Goal: Information Seeking & Learning: Learn about a topic

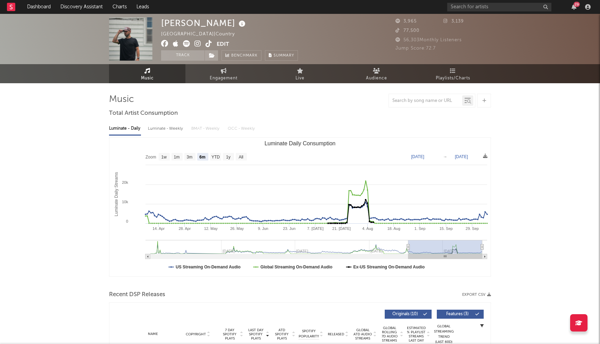
select select "6m"
click at [488, 8] on input "text" at bounding box center [499, 7] width 104 height 9
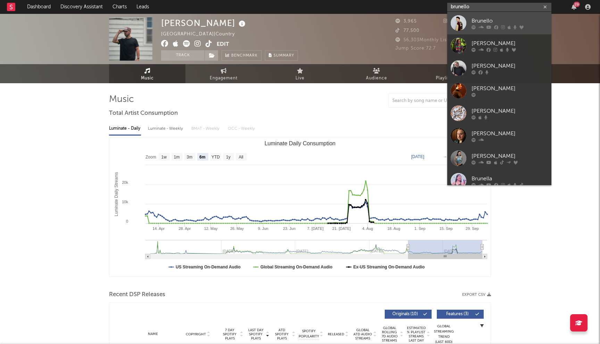
type input "brunello"
click at [478, 23] on div "Brunello" at bounding box center [510, 21] width 76 height 8
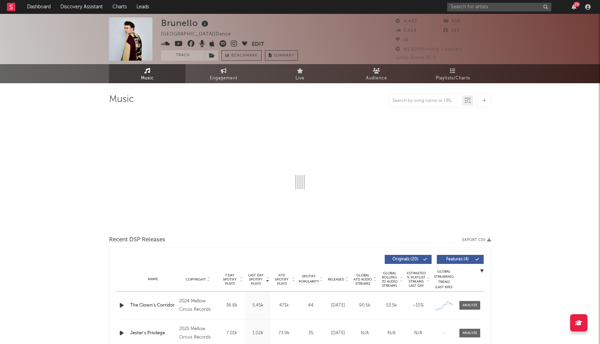
select select "1w"
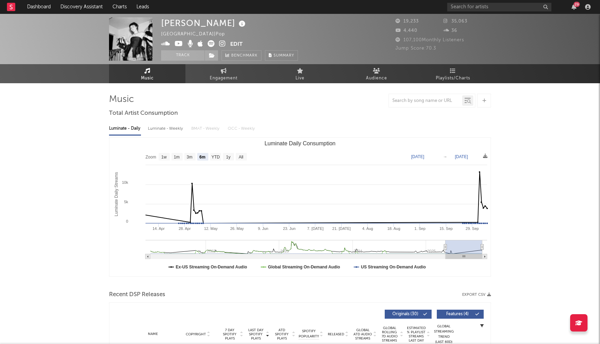
select select "6m"
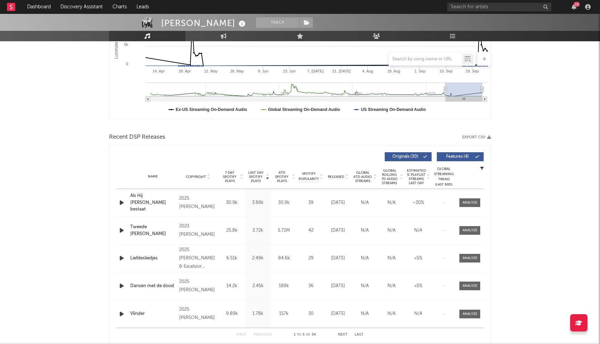
scroll to position [220, 0]
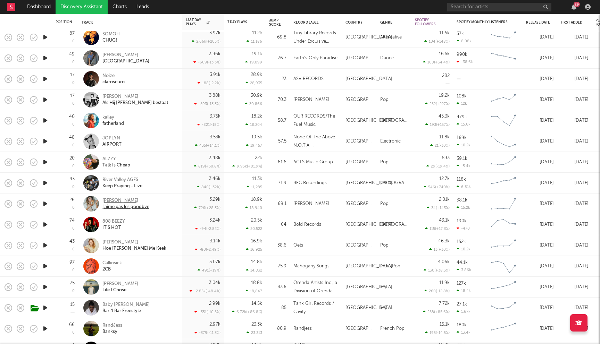
click at [123, 200] on div "Nina Battisti" at bounding box center [125, 201] width 47 height 6
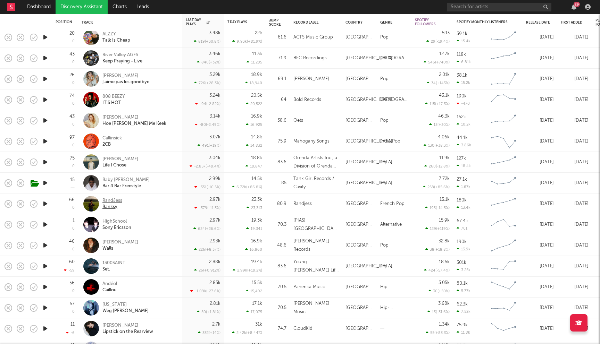
click at [110, 201] on div "RandJess" at bounding box center [112, 201] width 20 height 6
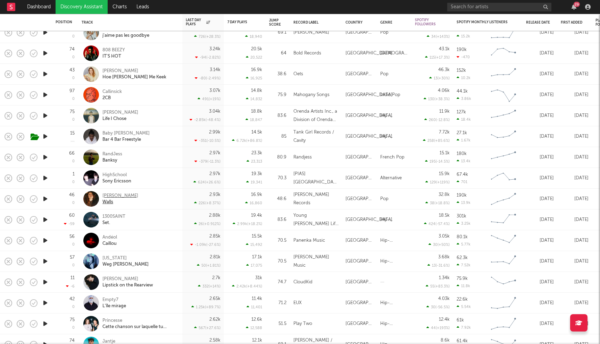
click at [111, 196] on div "MELL VF" at bounding box center [120, 196] width 36 height 6
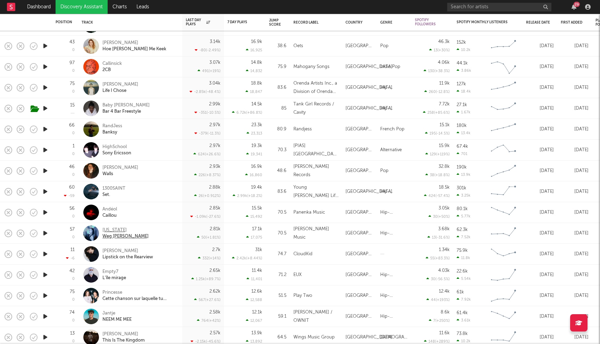
click at [110, 230] on div "Montana" at bounding box center [125, 230] width 46 height 6
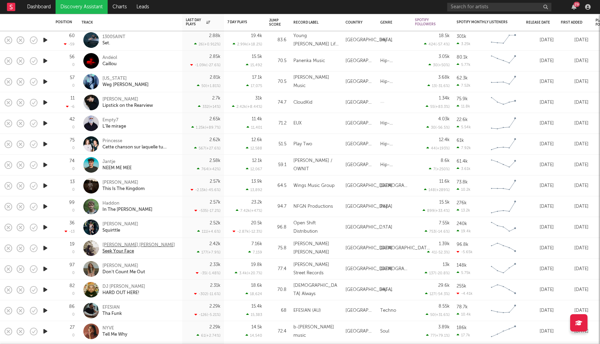
click at [121, 247] on div "[PERSON_NAME] [PERSON_NAME]" at bounding box center [138, 245] width 73 height 6
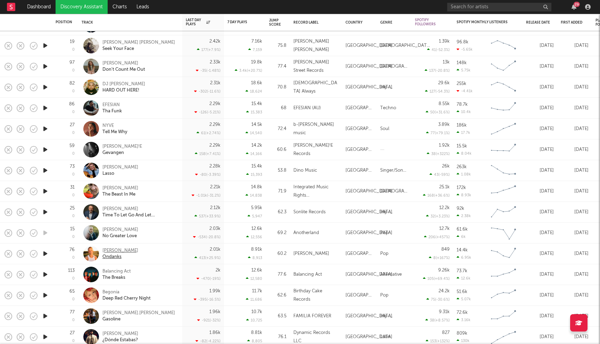
click at [110, 251] on div "[PERSON_NAME]" at bounding box center [120, 251] width 36 height 6
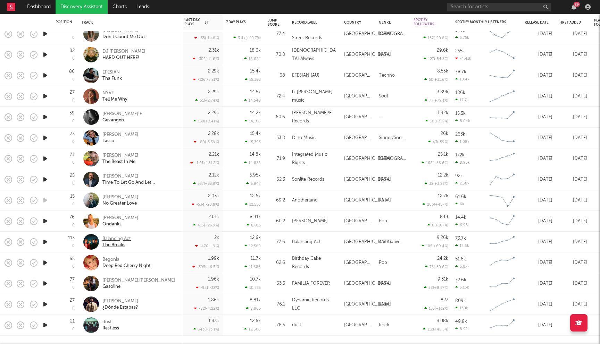
click at [116, 239] on div "Balancing Act" at bounding box center [116, 239] width 28 height 6
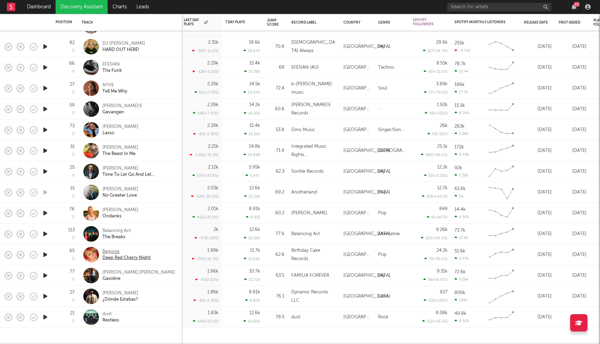
click at [111, 251] on div "Begonia" at bounding box center [126, 252] width 48 height 6
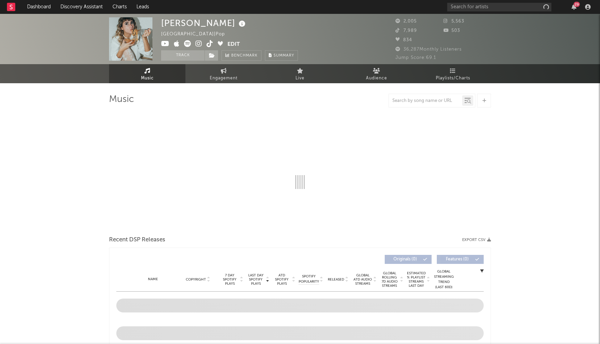
select select "1w"
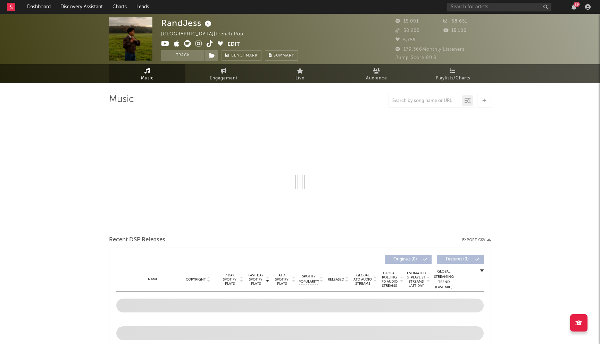
select select "6m"
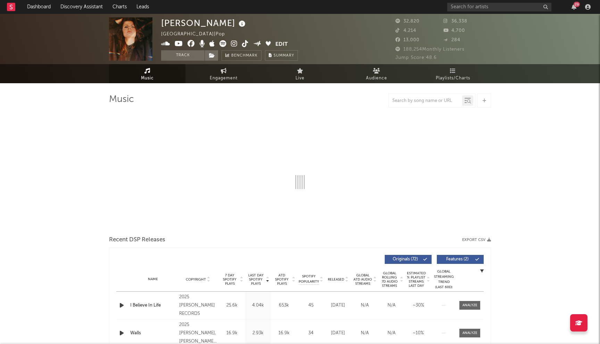
select select "6m"
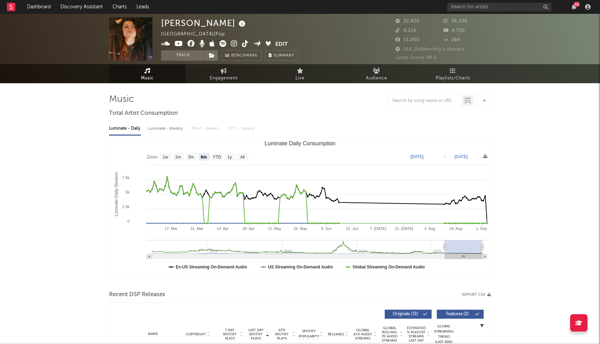
click at [191, 44] on icon at bounding box center [191, 43] width 7 height 7
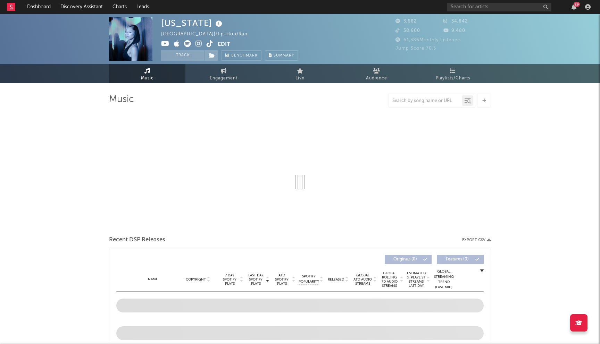
select select "6m"
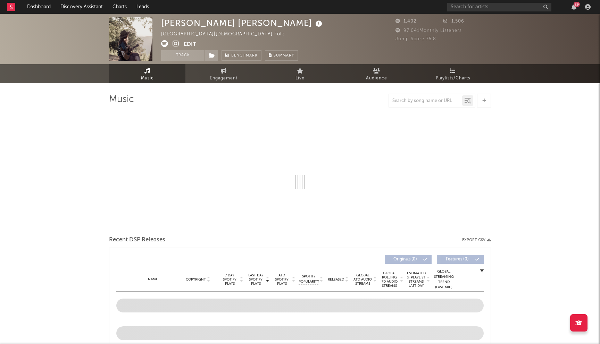
select select "1w"
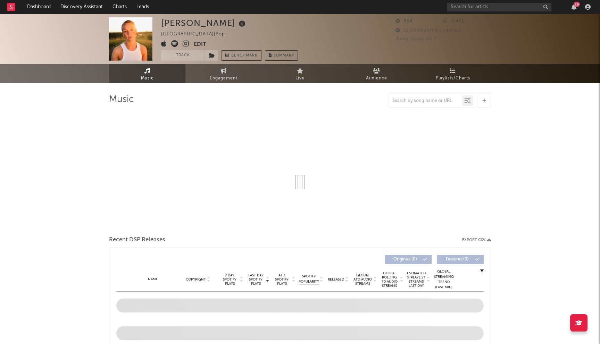
select select "1w"
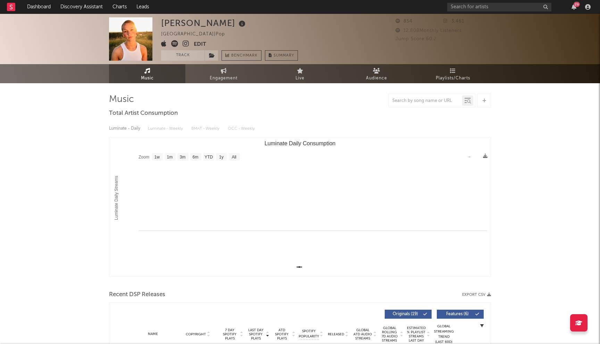
click at [185, 43] on icon at bounding box center [186, 43] width 7 height 7
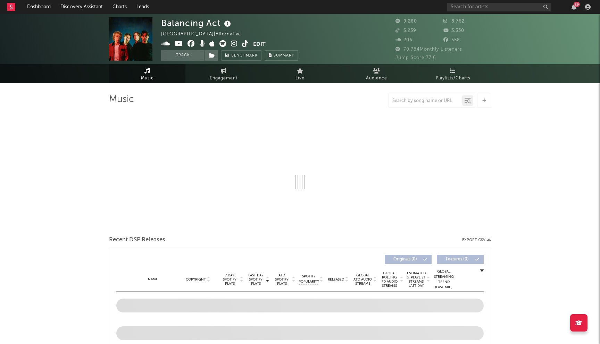
select select "1w"
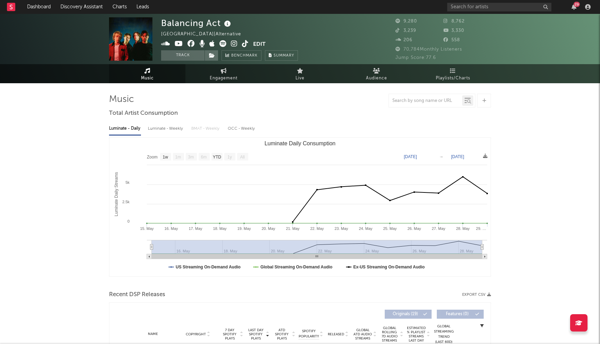
click at [190, 42] on icon at bounding box center [191, 43] width 7 height 7
click at [177, 44] on icon at bounding box center [179, 43] width 8 height 7
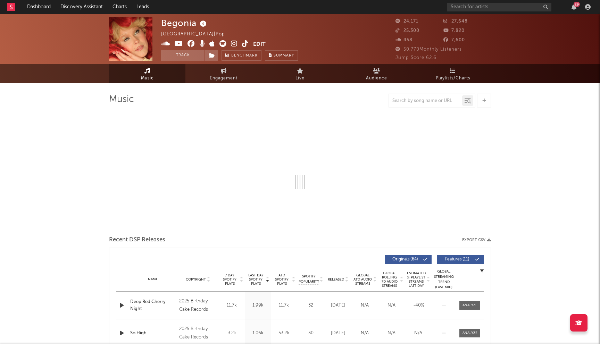
click at [189, 48] on span at bounding box center [207, 44] width 92 height 9
click at [191, 45] on icon at bounding box center [191, 43] width 7 height 7
click at [479, 3] on input "text" at bounding box center [499, 7] width 104 height 9
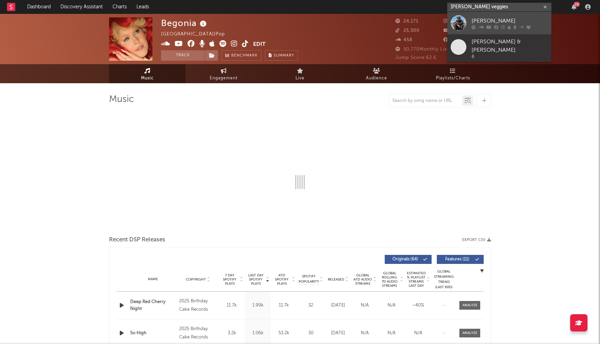
type input "[PERSON_NAME] veggies"
click at [514, 23] on div "[PERSON_NAME]" at bounding box center [510, 21] width 76 height 8
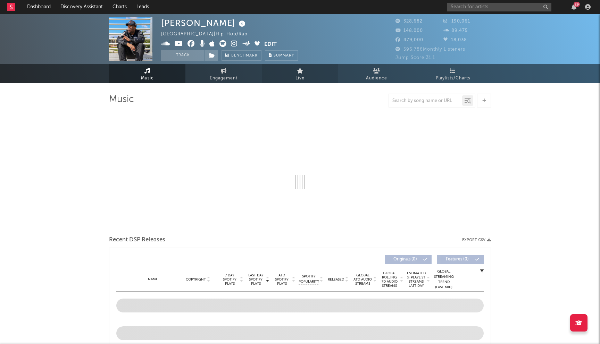
select select "6m"
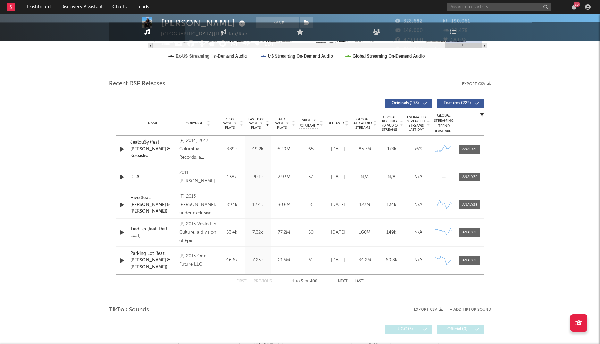
scroll to position [251, 0]
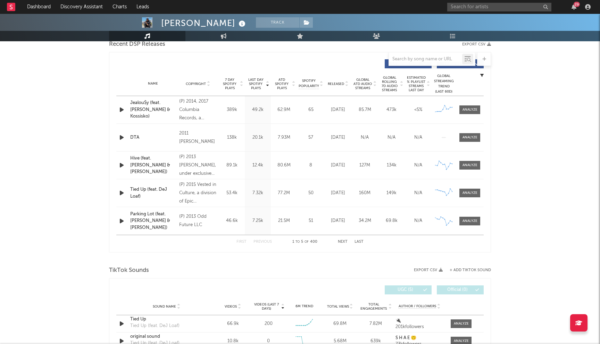
click at [341, 84] on span "Released" at bounding box center [336, 84] width 16 height 4
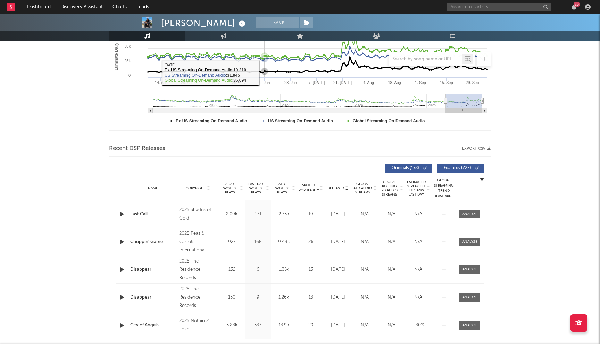
scroll to position [185, 0]
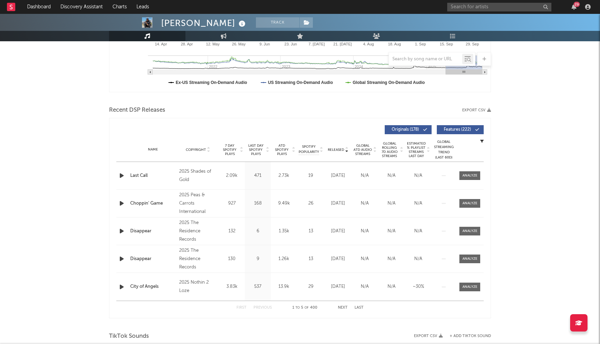
click at [344, 308] on button "Next" at bounding box center [343, 308] width 10 height 4
click at [474, 7] on input "text" at bounding box center [499, 7] width 104 height 9
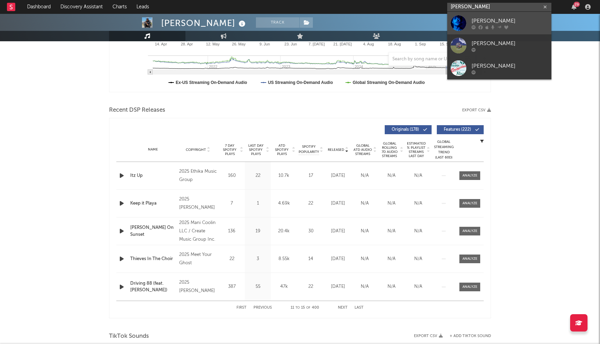
type input "[PERSON_NAME]"
click at [480, 22] on div "[PERSON_NAME]" at bounding box center [510, 21] width 76 height 8
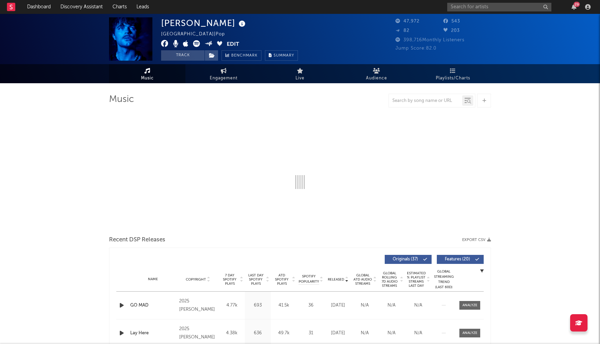
select select "6m"
